Goal: Task Accomplishment & Management: Use online tool/utility

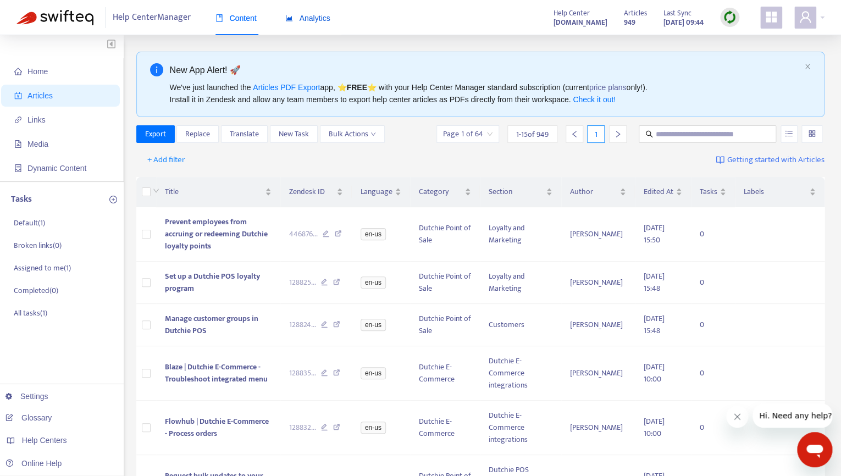
click at [324, 19] on span "Analytics" at bounding box center [307, 18] width 45 height 9
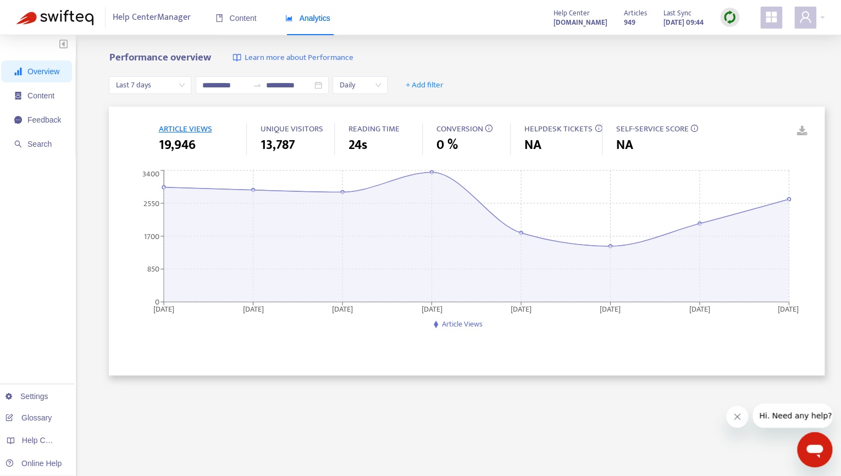
click at [180, 85] on span "Last 7 days" at bounding box center [149, 85] width 69 height 16
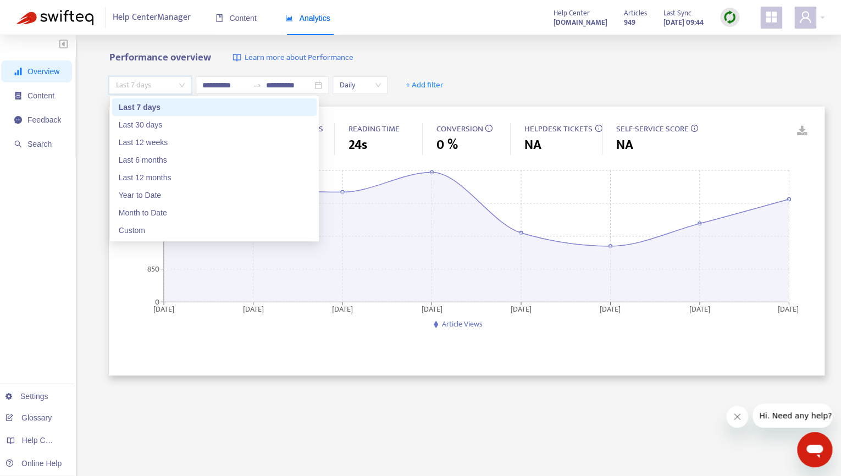
click at [173, 104] on div "Last 7 days" at bounding box center [214, 107] width 191 height 12
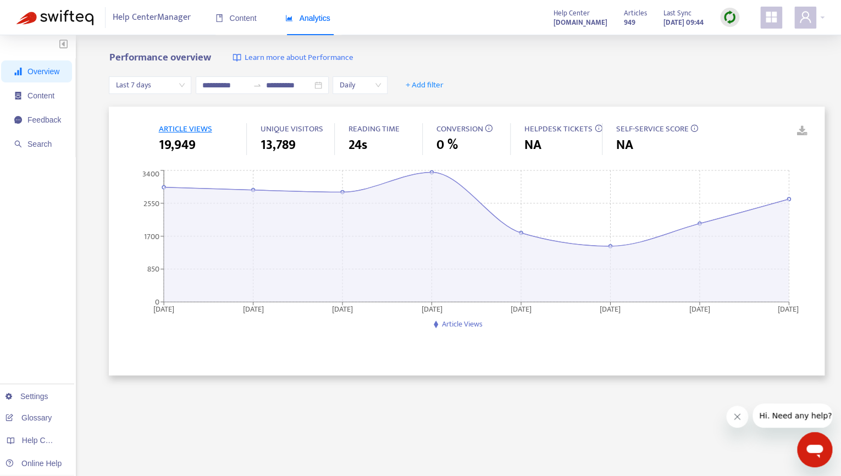
click at [733, 24] on img at bounding box center [729, 17] width 14 height 14
click at [742, 40] on link "Quick Sync" at bounding box center [751, 40] width 47 height 13
click at [25, 74] on span "Overview" at bounding box center [37, 71] width 47 height 22
click at [41, 105] on span "Content" at bounding box center [37, 96] width 47 height 22
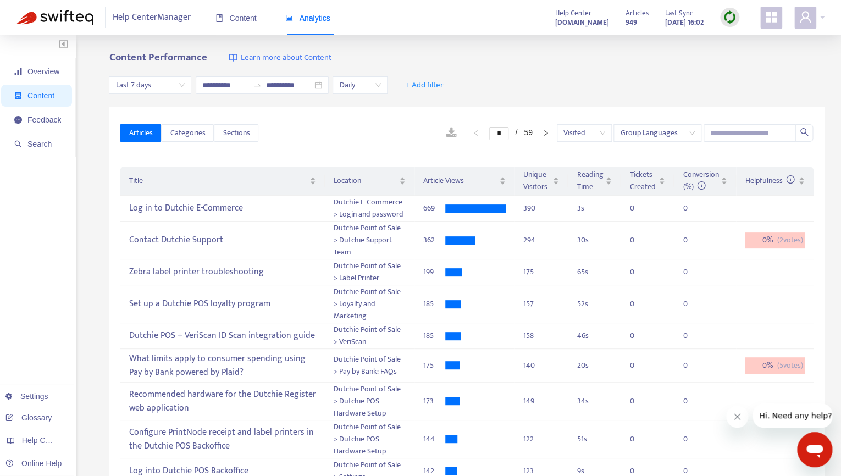
click at [299, 25] on div "Analytics" at bounding box center [307, 19] width 45 height 34
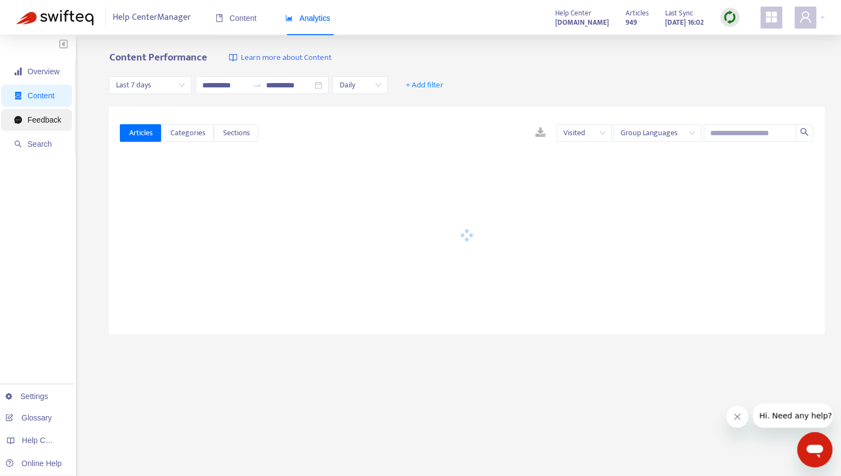
click at [49, 119] on span "Feedback" at bounding box center [44, 119] width 34 height 9
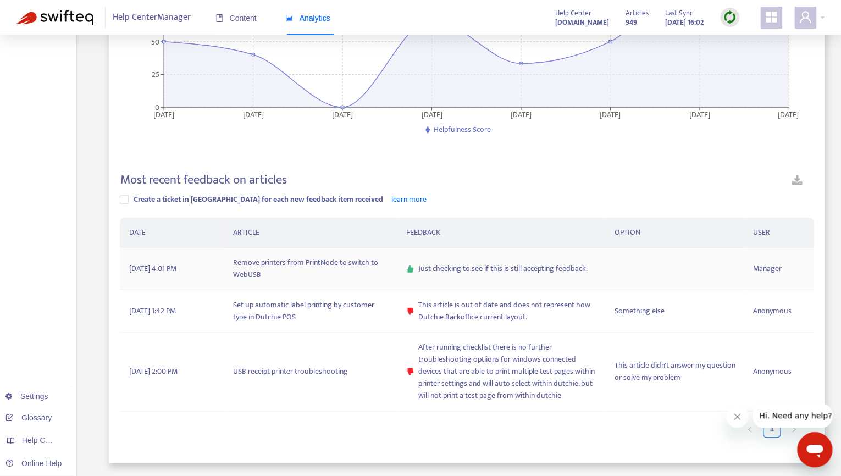
scroll to position [218, 0]
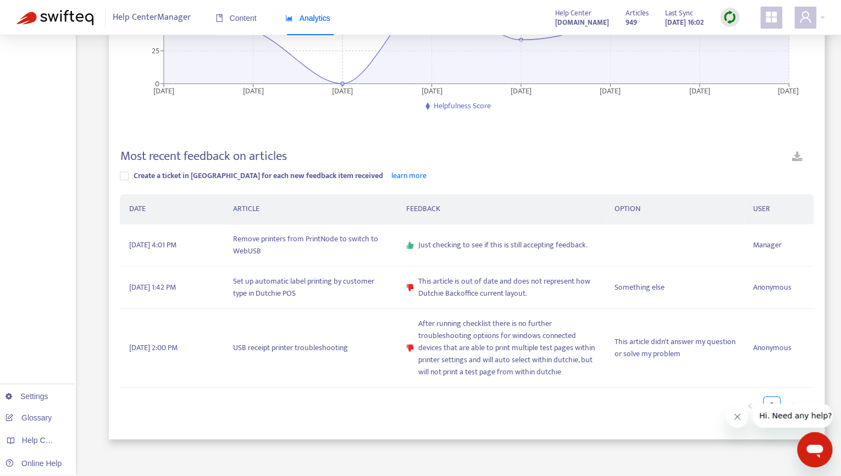
click at [60, 23] on img at bounding box center [54, 17] width 77 height 15
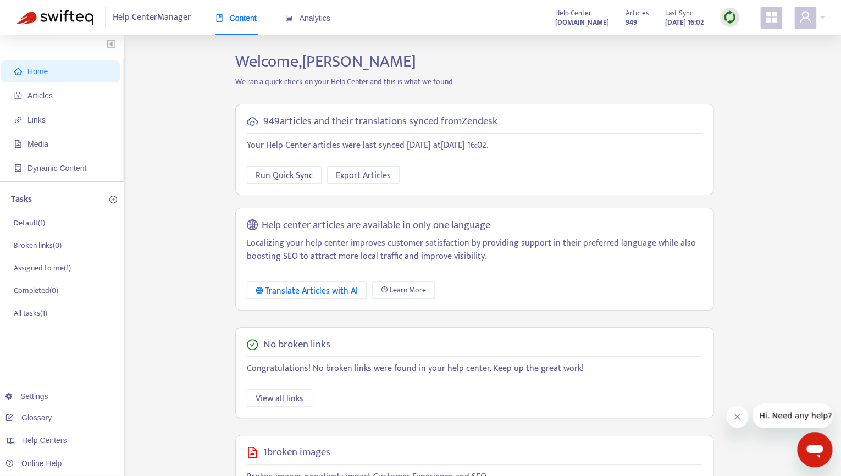
click at [57, 25] on div "Help Center Manager Content Analytics" at bounding box center [186, 17] width 340 height 35
click at [57, 18] on img at bounding box center [54, 17] width 77 height 15
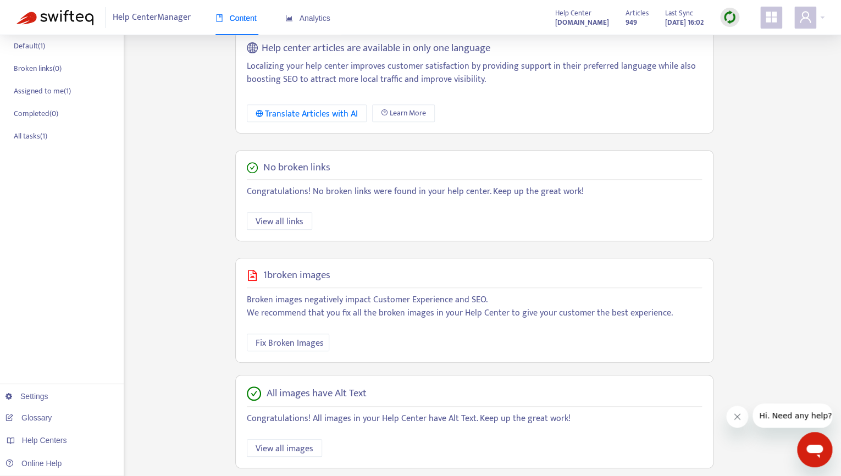
scroll to position [202, 0]
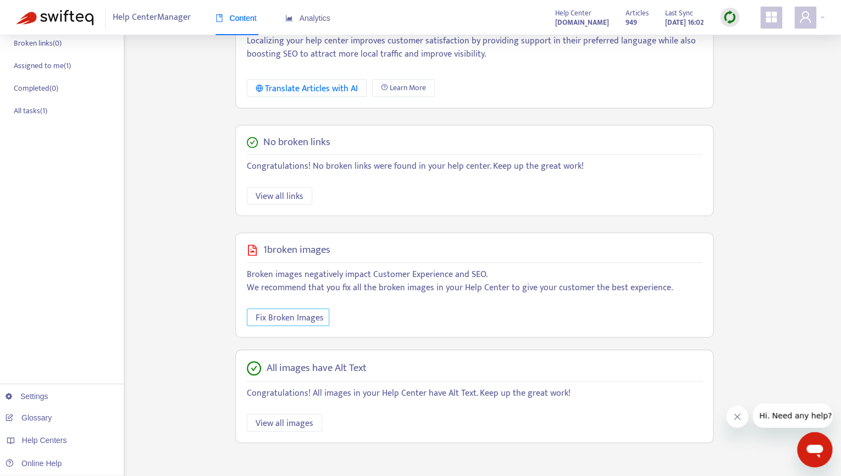
click at [309, 321] on span "Fix Broken Images" at bounding box center [289, 318] width 68 height 14
